Goal: Task Accomplishment & Management: Complete application form

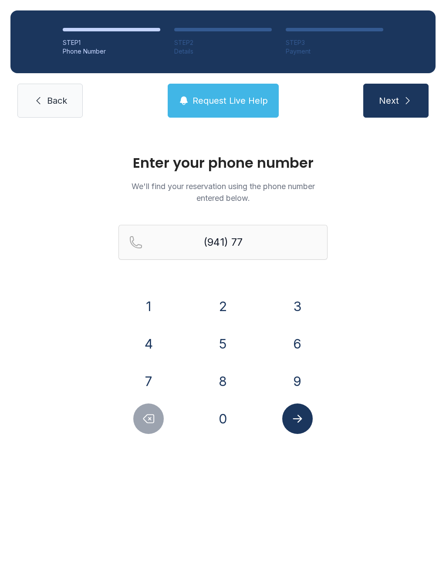
click at [58, 106] on span "Back" at bounding box center [57, 101] width 20 height 12
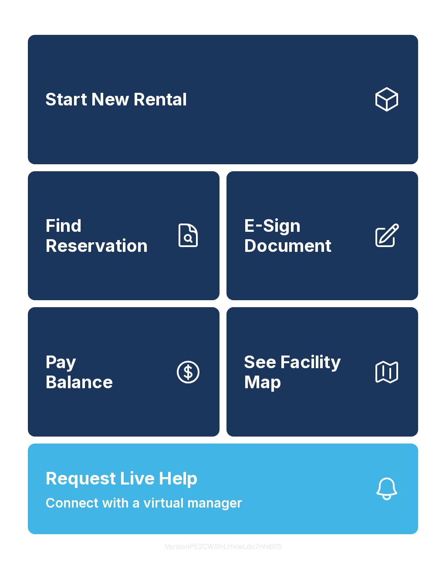
click at [344, 249] on span "E-Sign Document" at bounding box center [305, 236] width 122 height 40
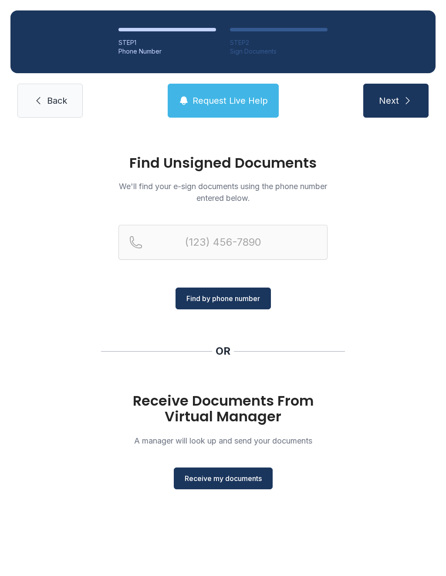
click at [238, 480] on span "Receive my documents" at bounding box center [223, 478] width 77 height 10
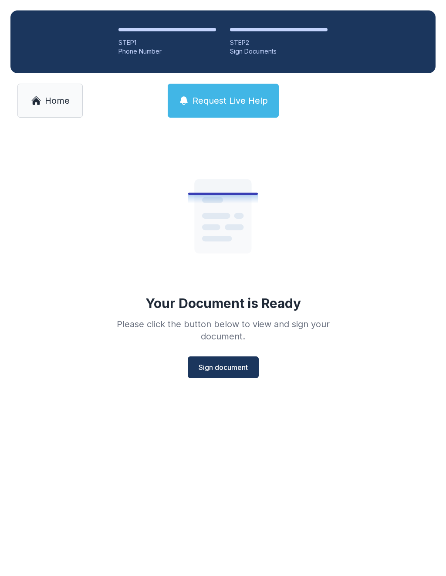
click at [237, 375] on button "Sign document" at bounding box center [223, 367] width 71 height 22
click at [223, 374] on button "Sign document" at bounding box center [223, 367] width 71 height 22
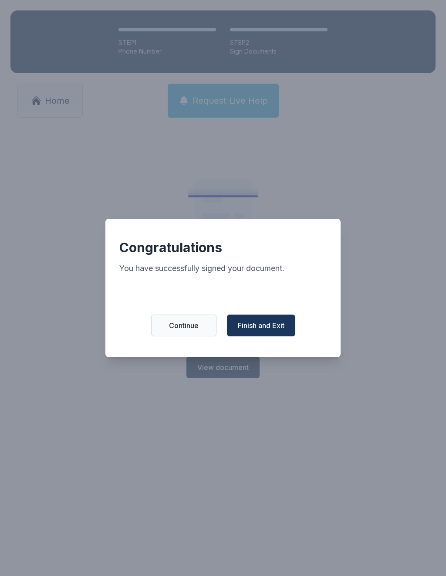
click at [278, 336] on button "Finish and Exit" at bounding box center [261, 326] width 68 height 22
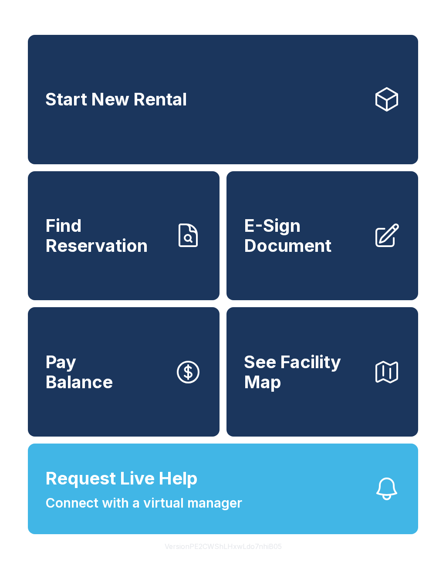
click at [189, 87] on link "Start New Rental" at bounding box center [223, 99] width 390 height 129
